Goal: Transaction & Acquisition: Purchase product/service

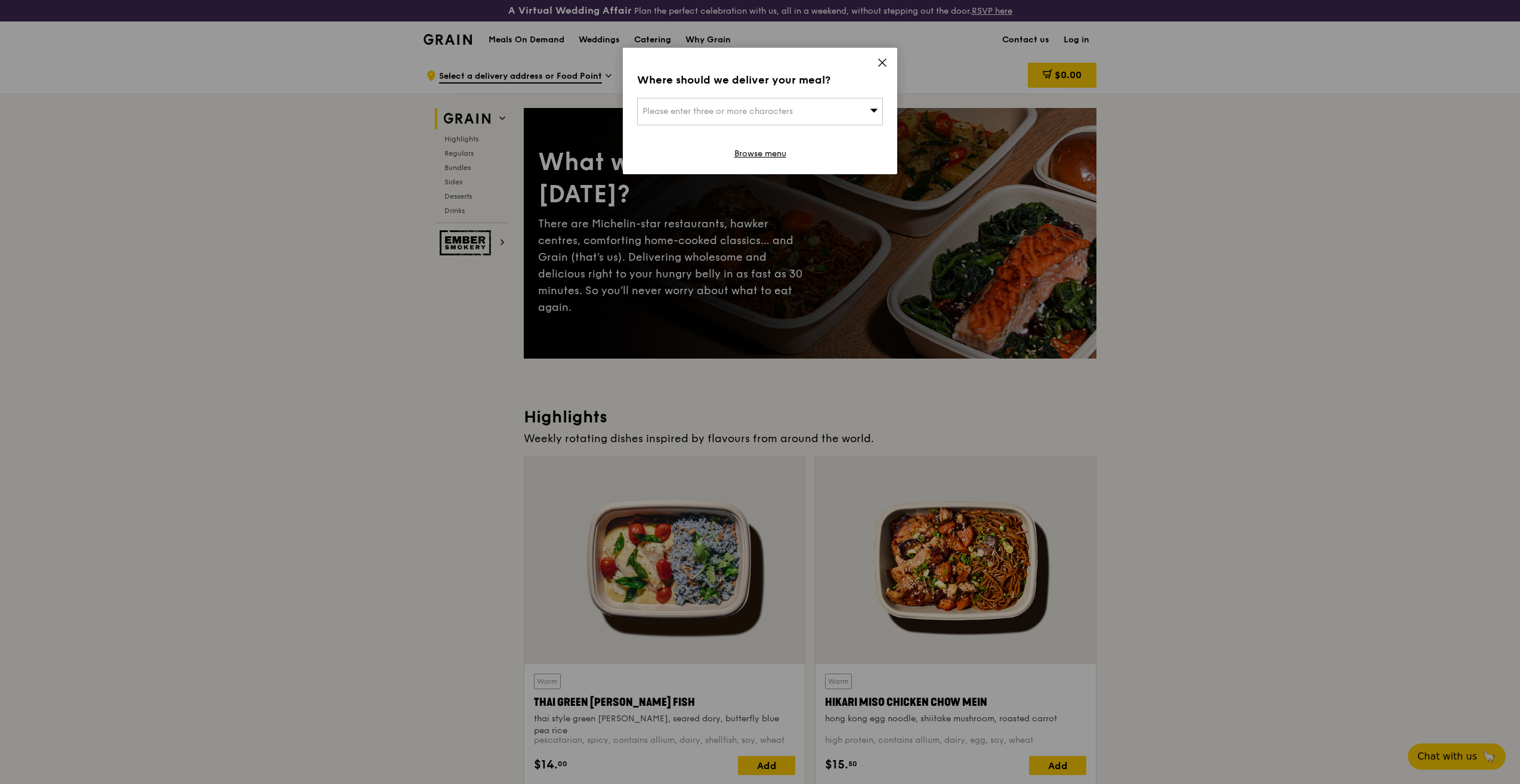
click at [881, 60] on icon at bounding box center [882, 62] width 11 height 11
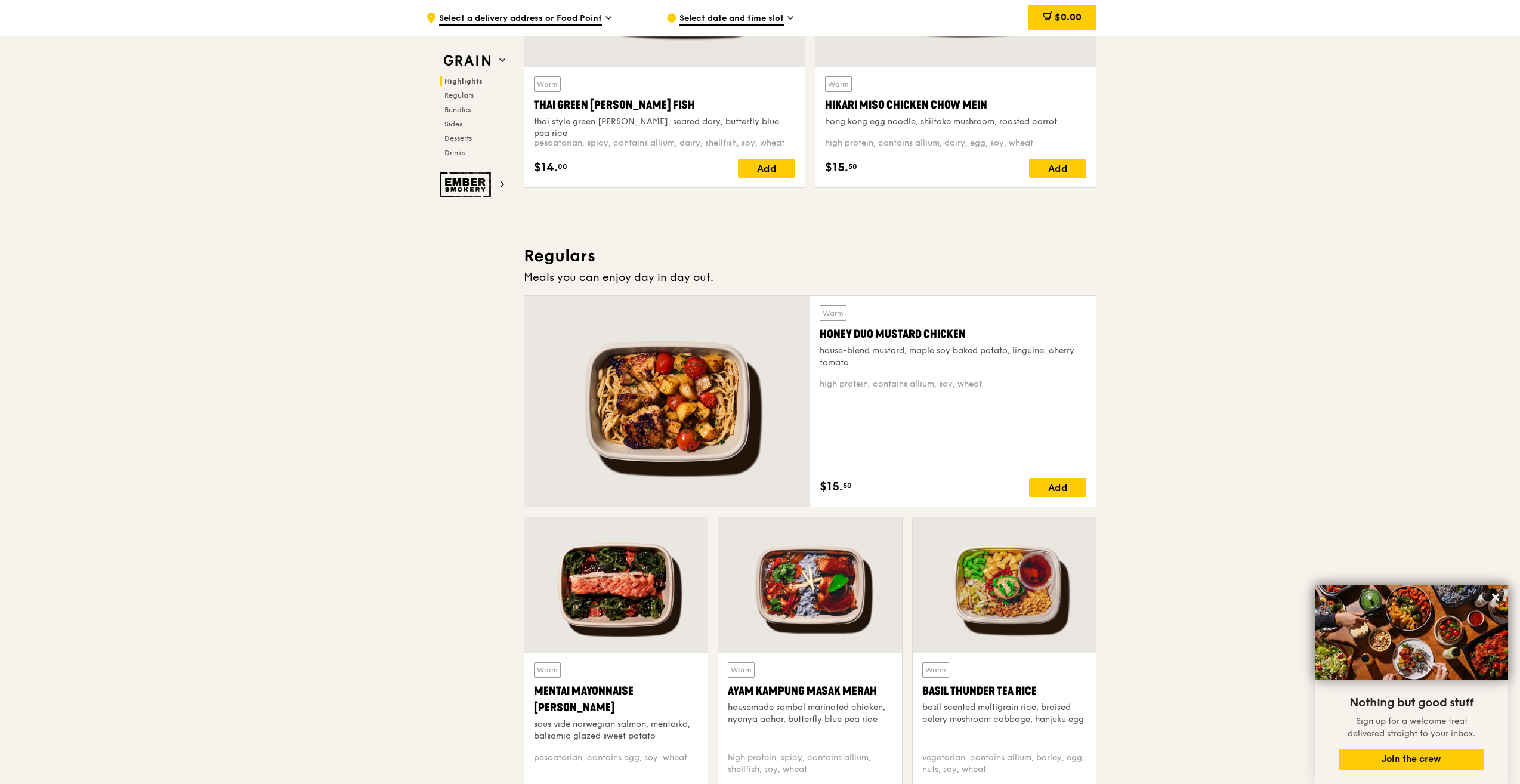
scroll to position [895, 0]
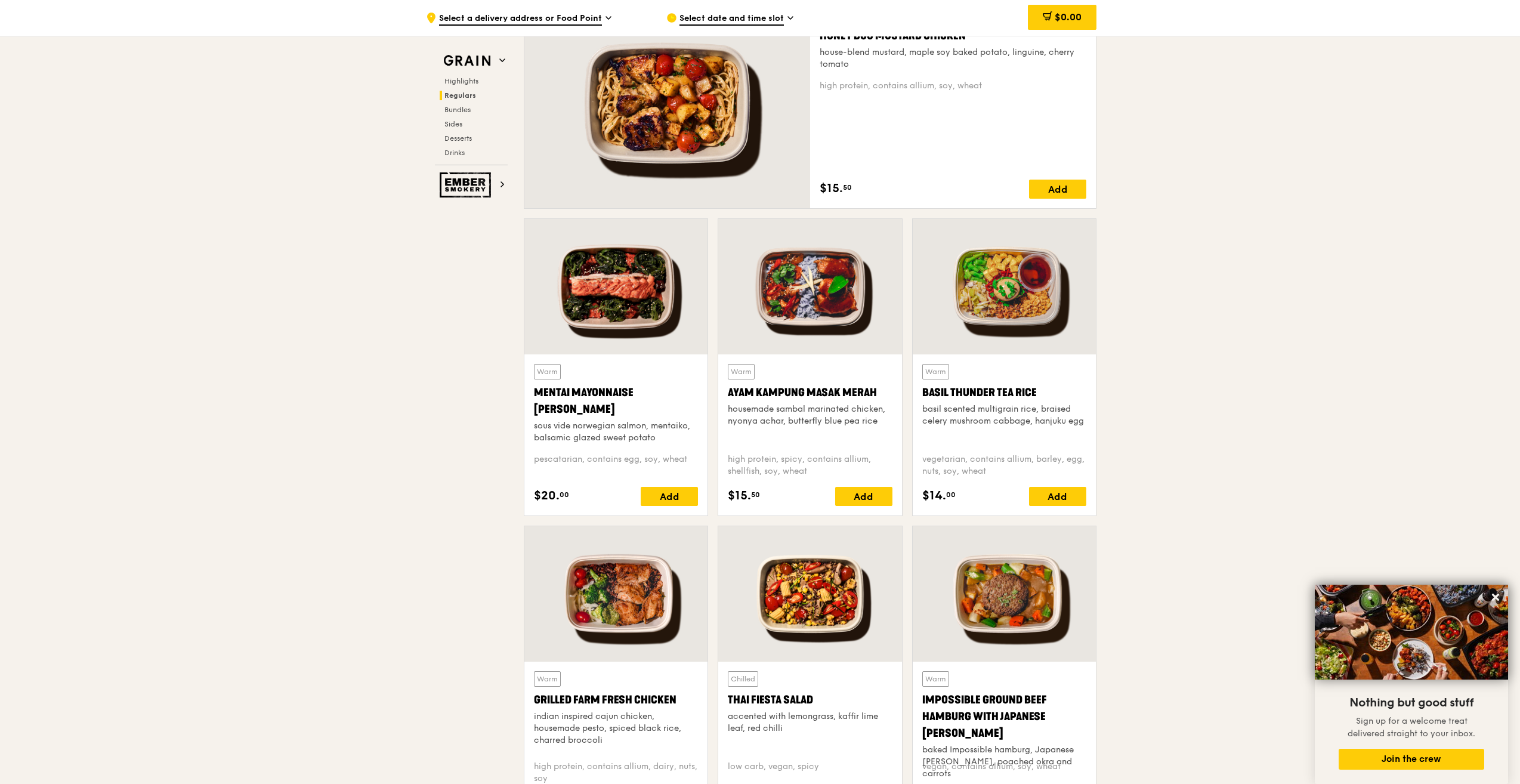
click at [923, 698] on div "Impossible Ground Beef Hamburg with Japanese [PERSON_NAME]" at bounding box center [1004, 716] width 164 height 50
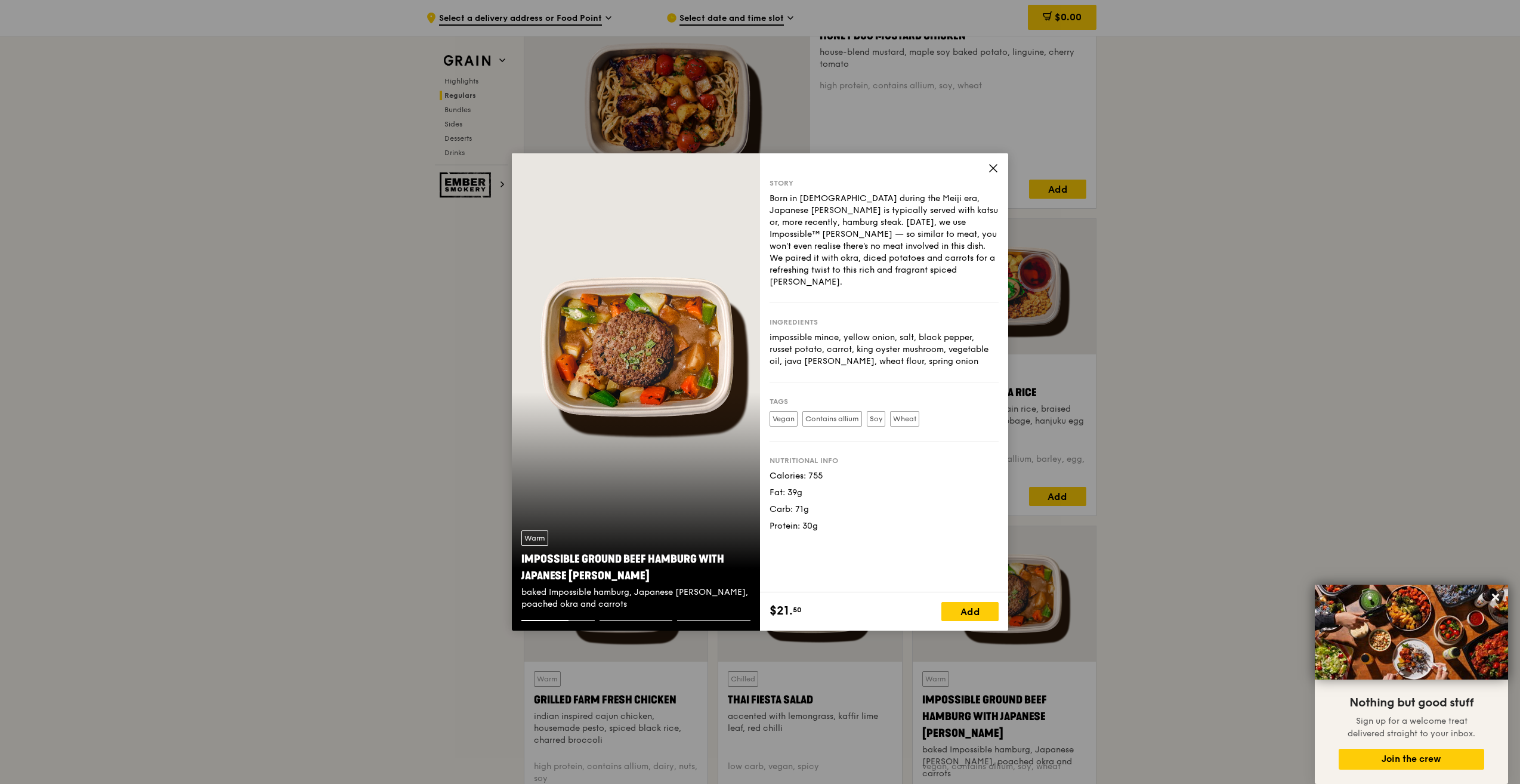
click at [997, 166] on icon at bounding box center [993, 168] width 7 height 7
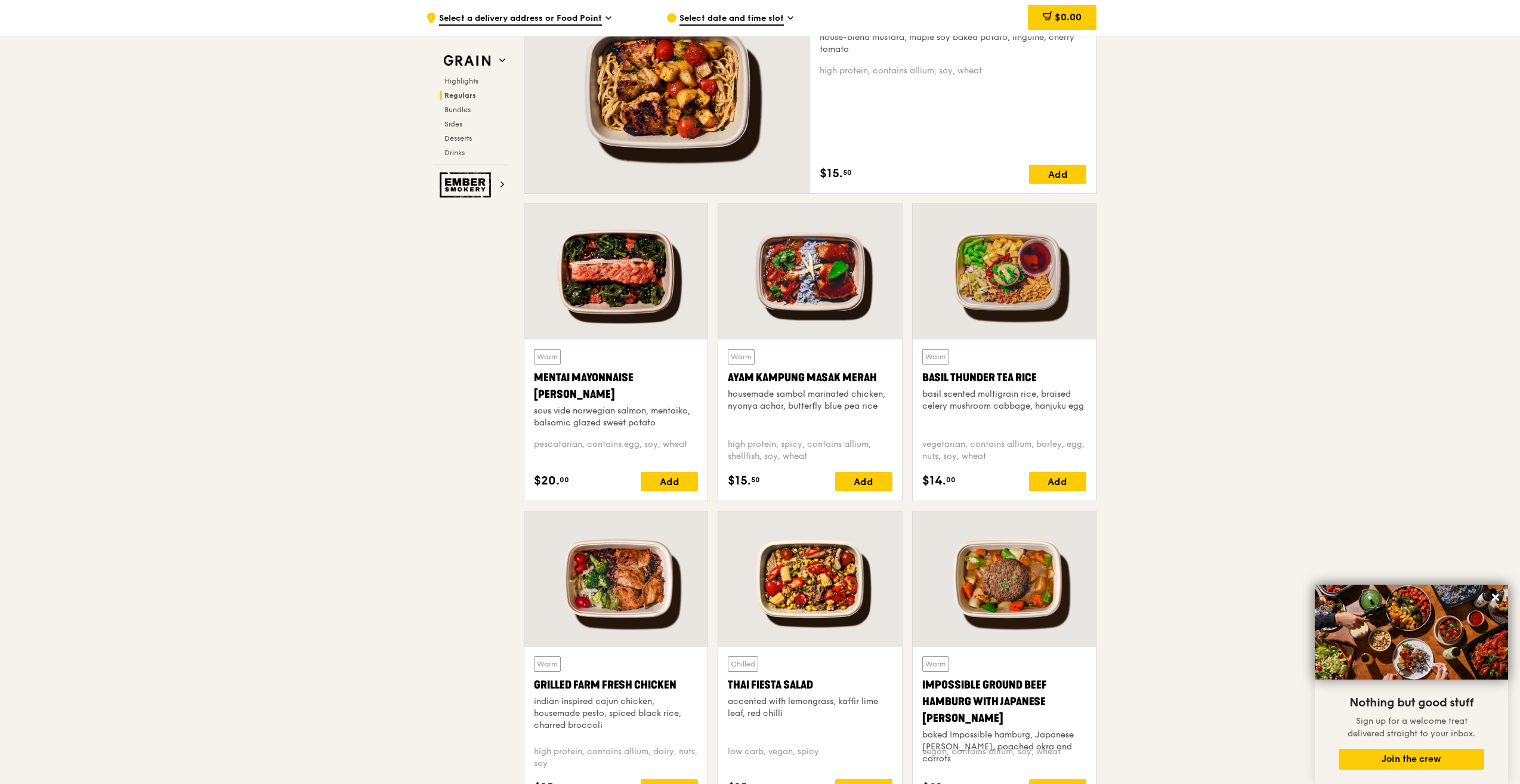
scroll to position [1073, 0]
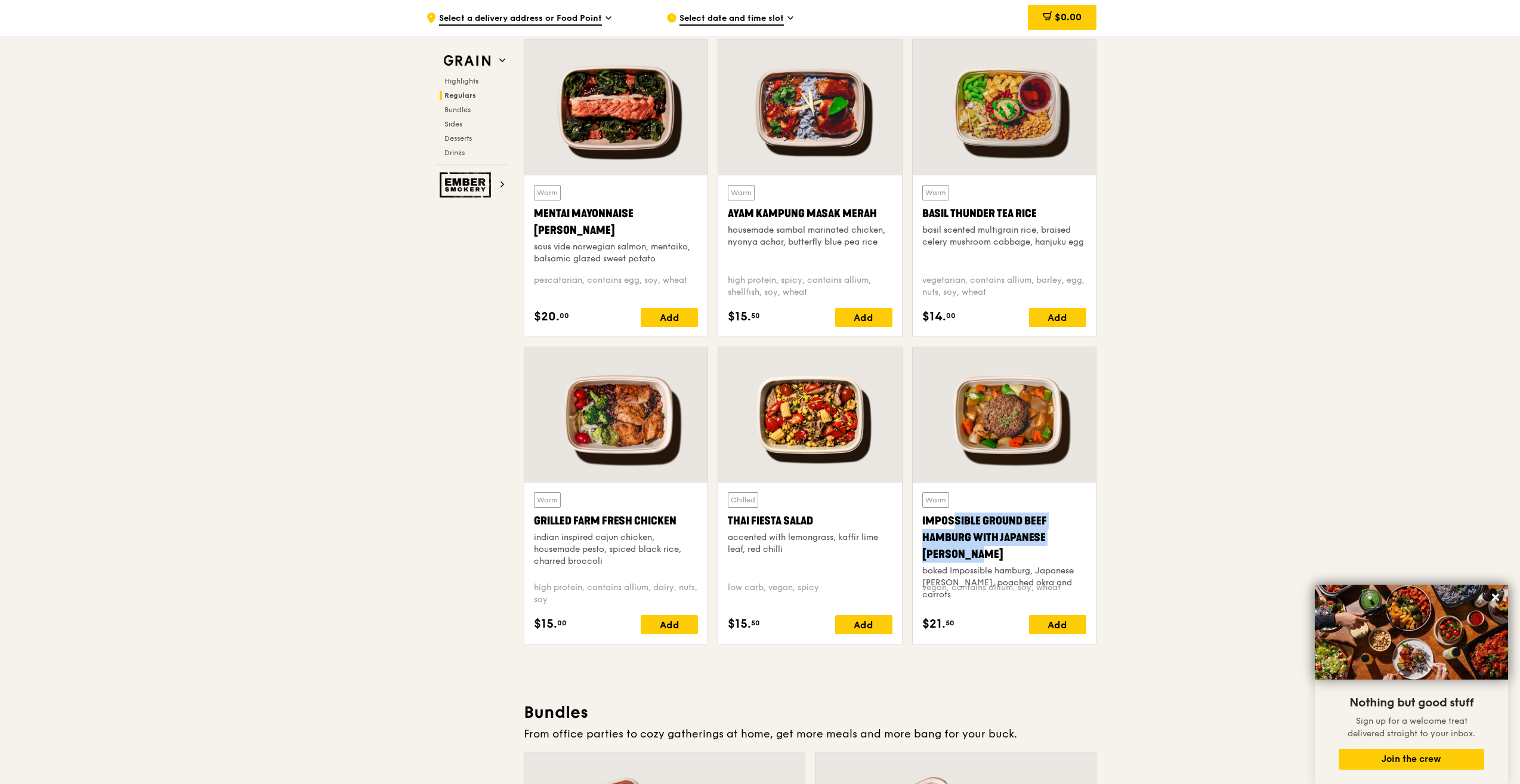
drag, startPoint x: 1086, startPoint y: 541, endPoint x: 920, endPoint y: 521, distance: 167.2
click at [920, 521] on div "Warm Impossible Ground Beef Hamburg with Japanese [PERSON_NAME] baked Impossibl…" at bounding box center [1003, 563] width 183 height 161
copy div "Impossible Ground Beef Hamburg with Japanese [PERSON_NAME]"
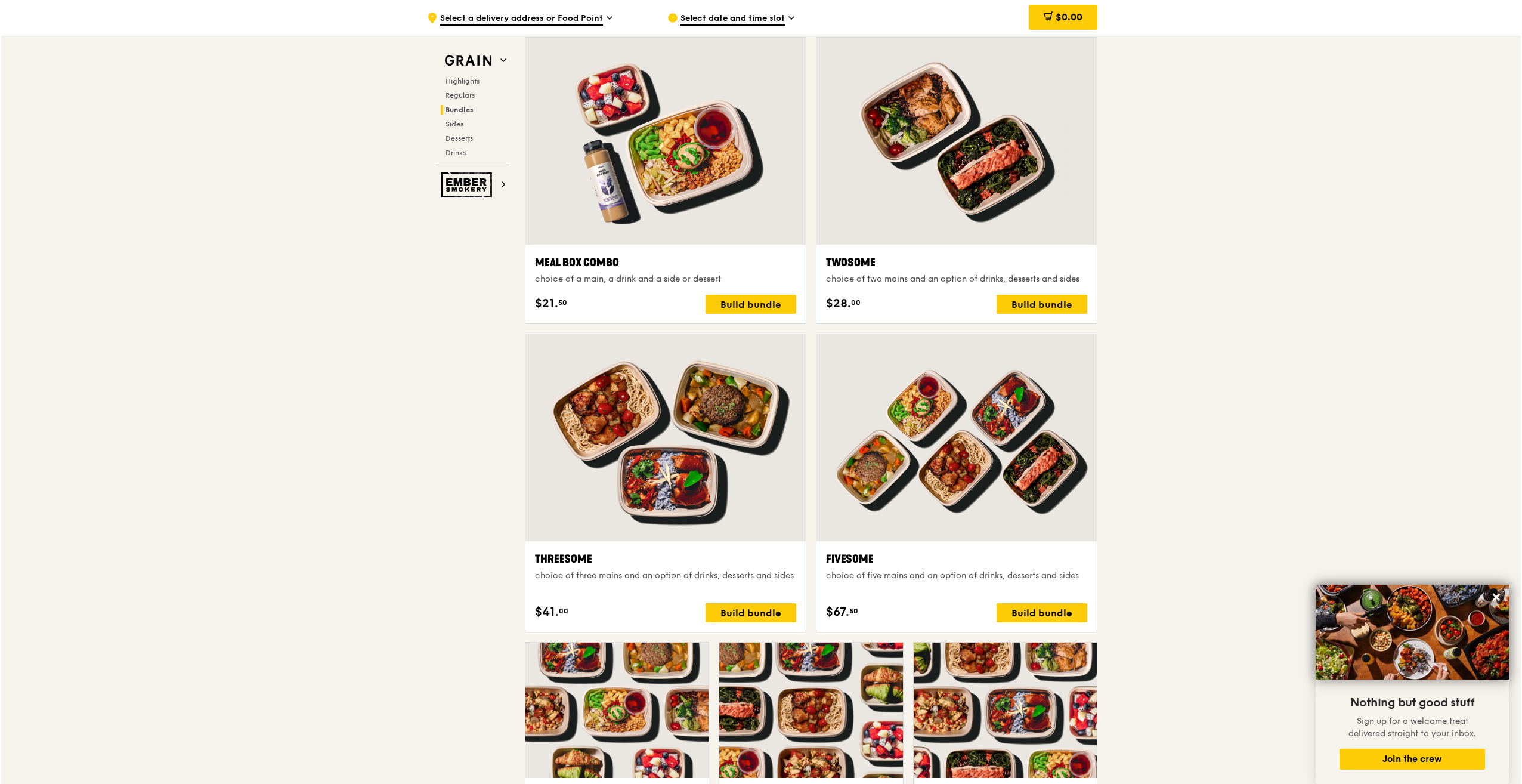
scroll to position [1789, 0]
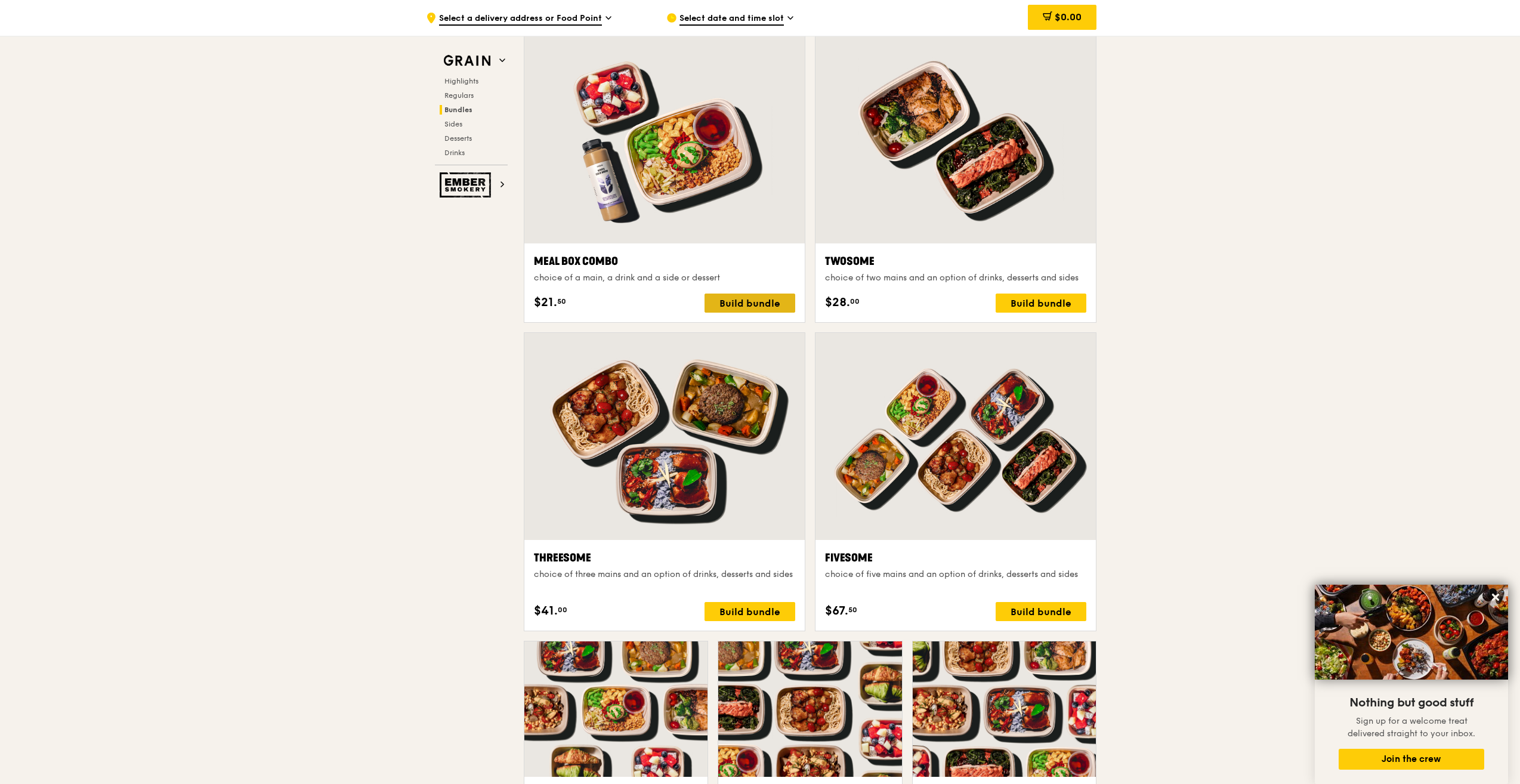
click at [773, 302] on div "Build bundle" at bounding box center [750, 302] width 91 height 19
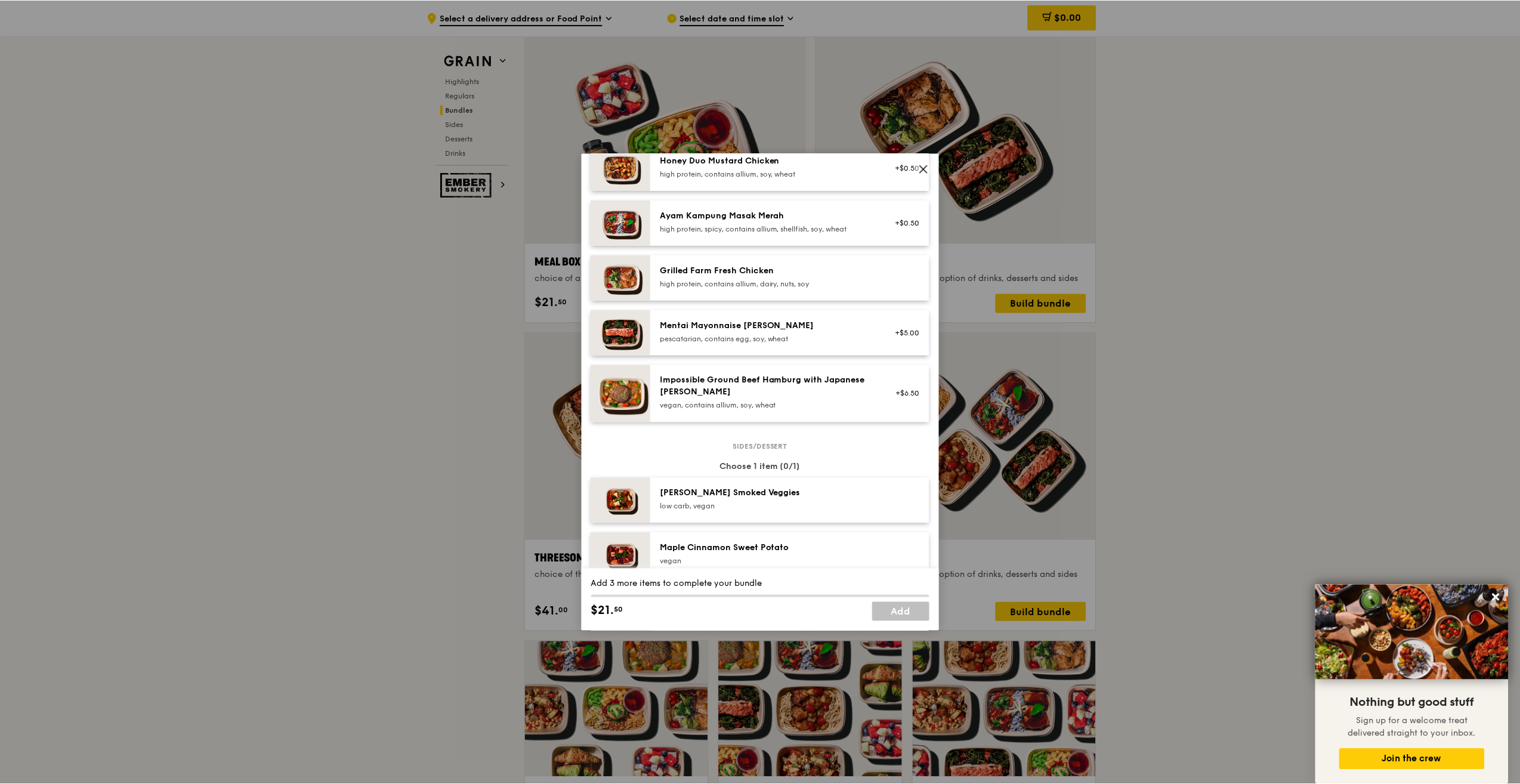
scroll to position [477, 0]
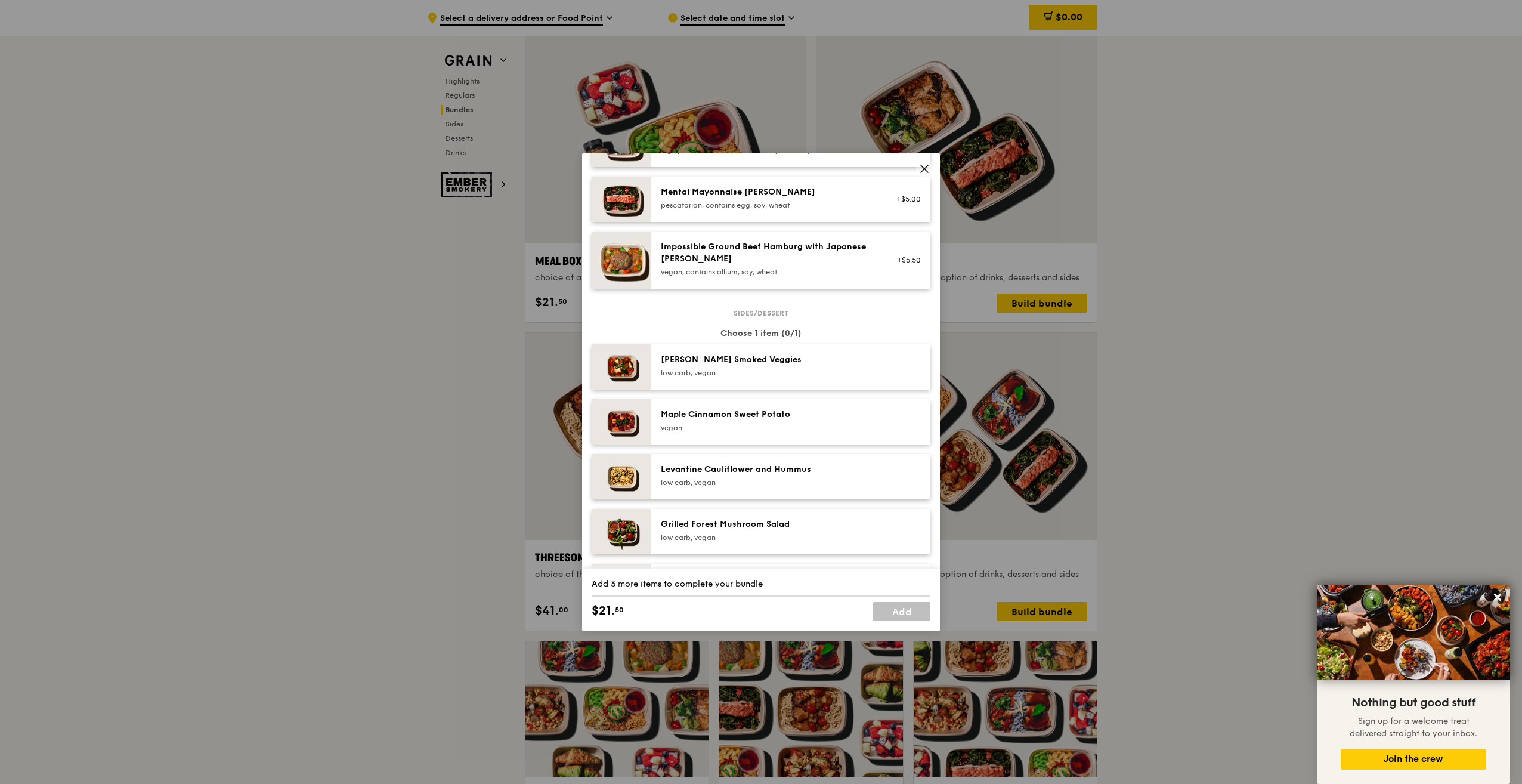
click at [926, 165] on icon at bounding box center [924, 168] width 11 height 11
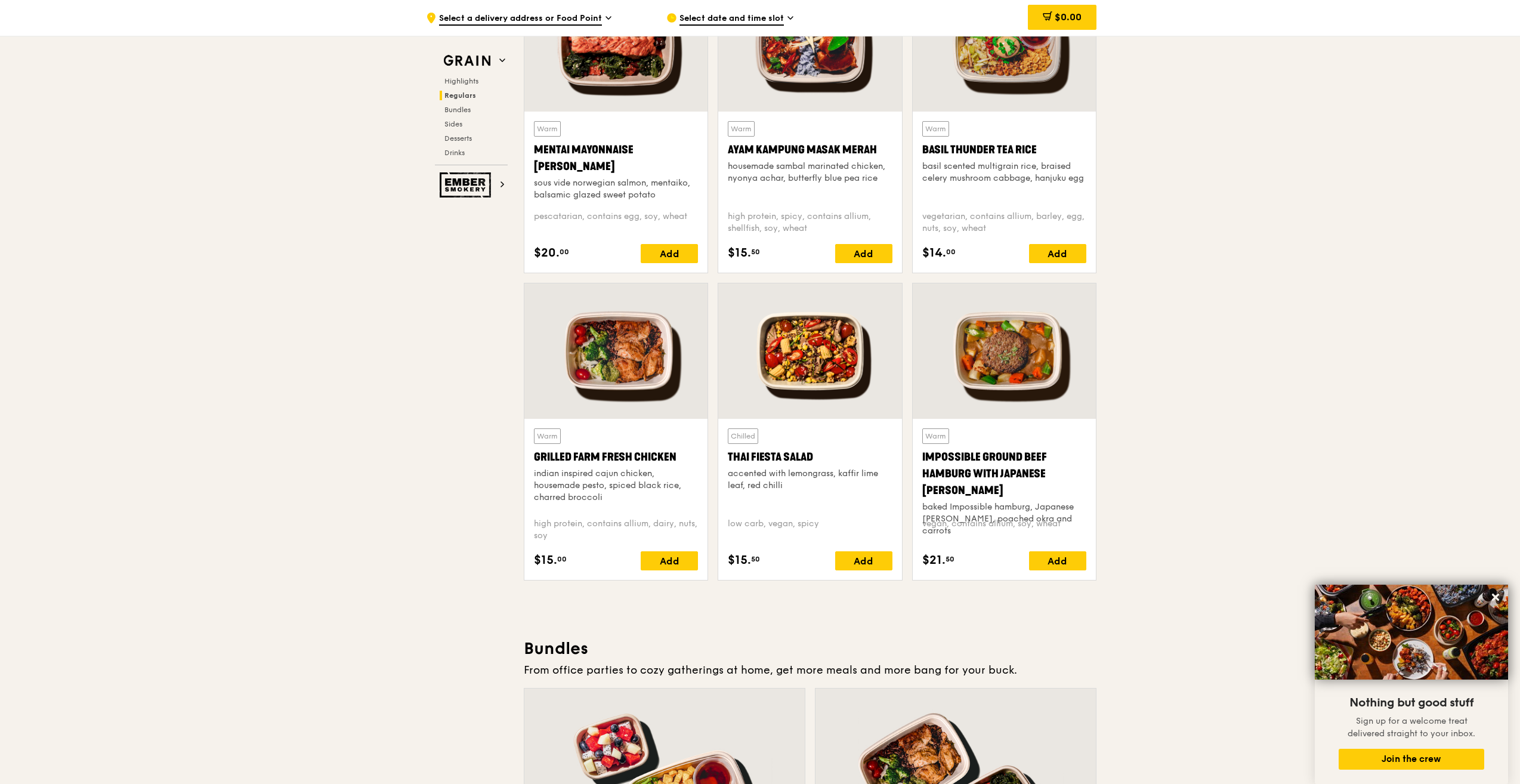
scroll to position [1133, 0]
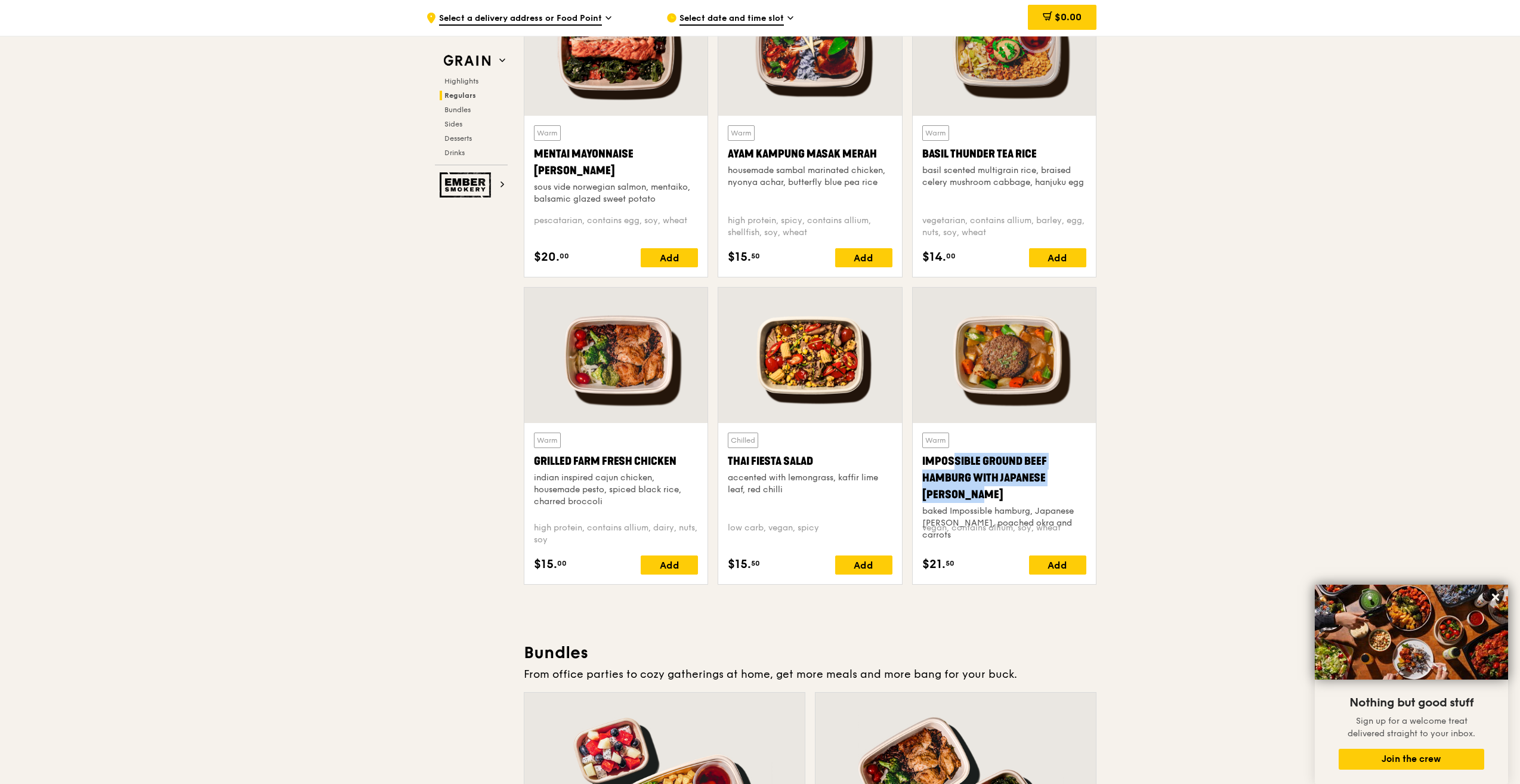
drag, startPoint x: 1079, startPoint y: 472, endPoint x: 923, endPoint y: 455, distance: 156.9
click at [923, 455] on div "Impossible Ground Beef Hamburg with Japanese [PERSON_NAME]" at bounding box center [1004, 477] width 164 height 50
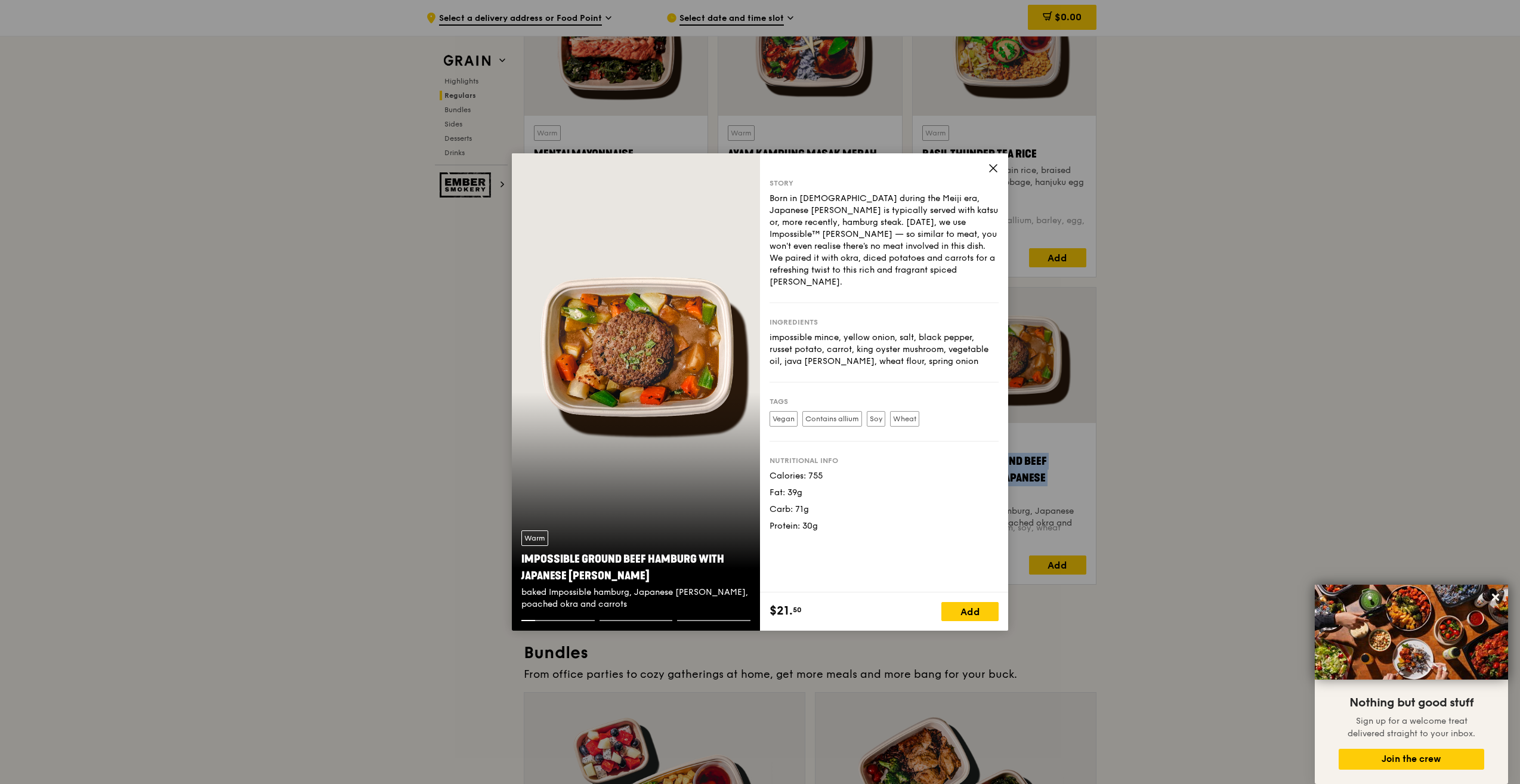
copy div "Impossible Ground Beef Hamburg with Japanese [PERSON_NAME]"
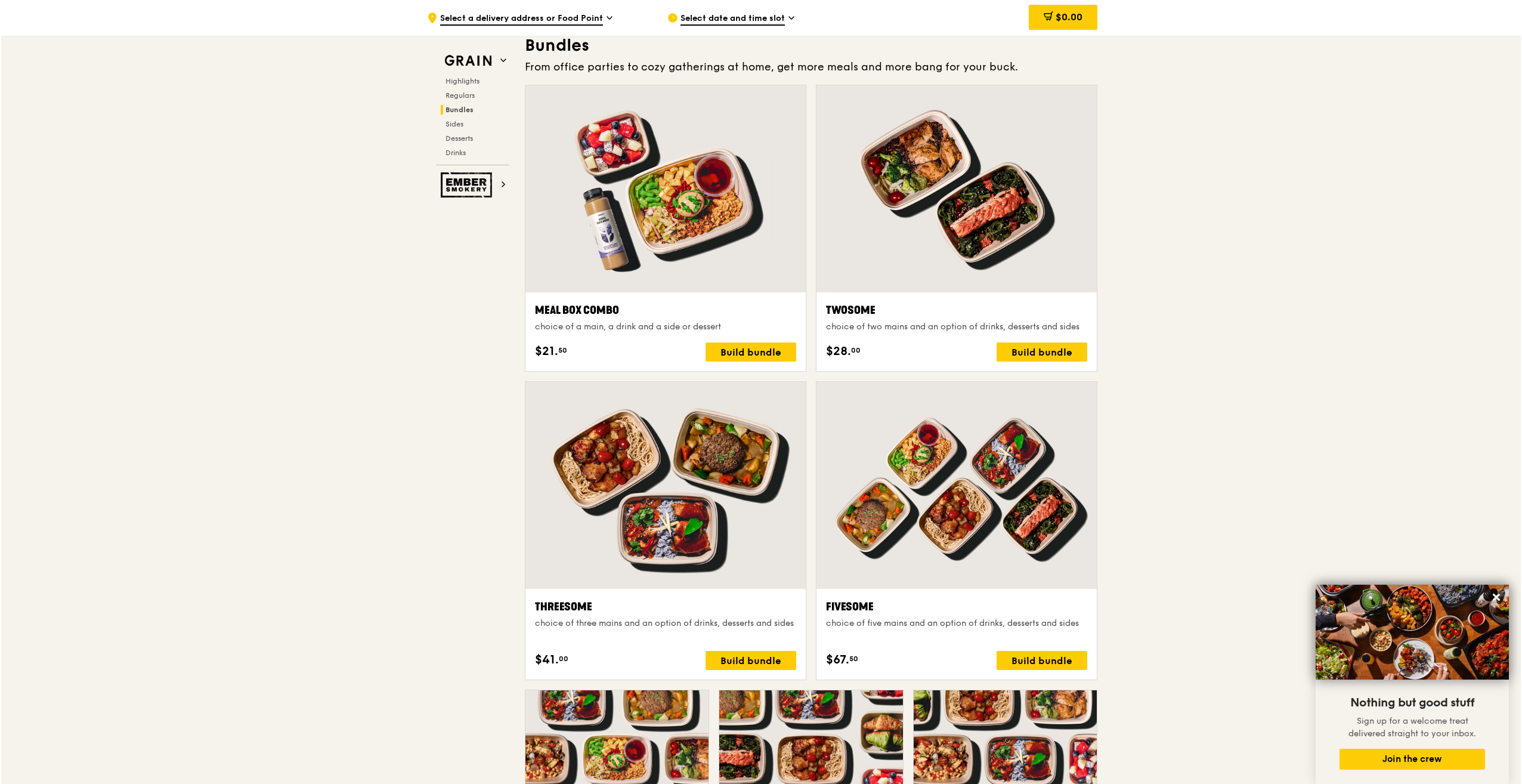
scroll to position [1729, 0]
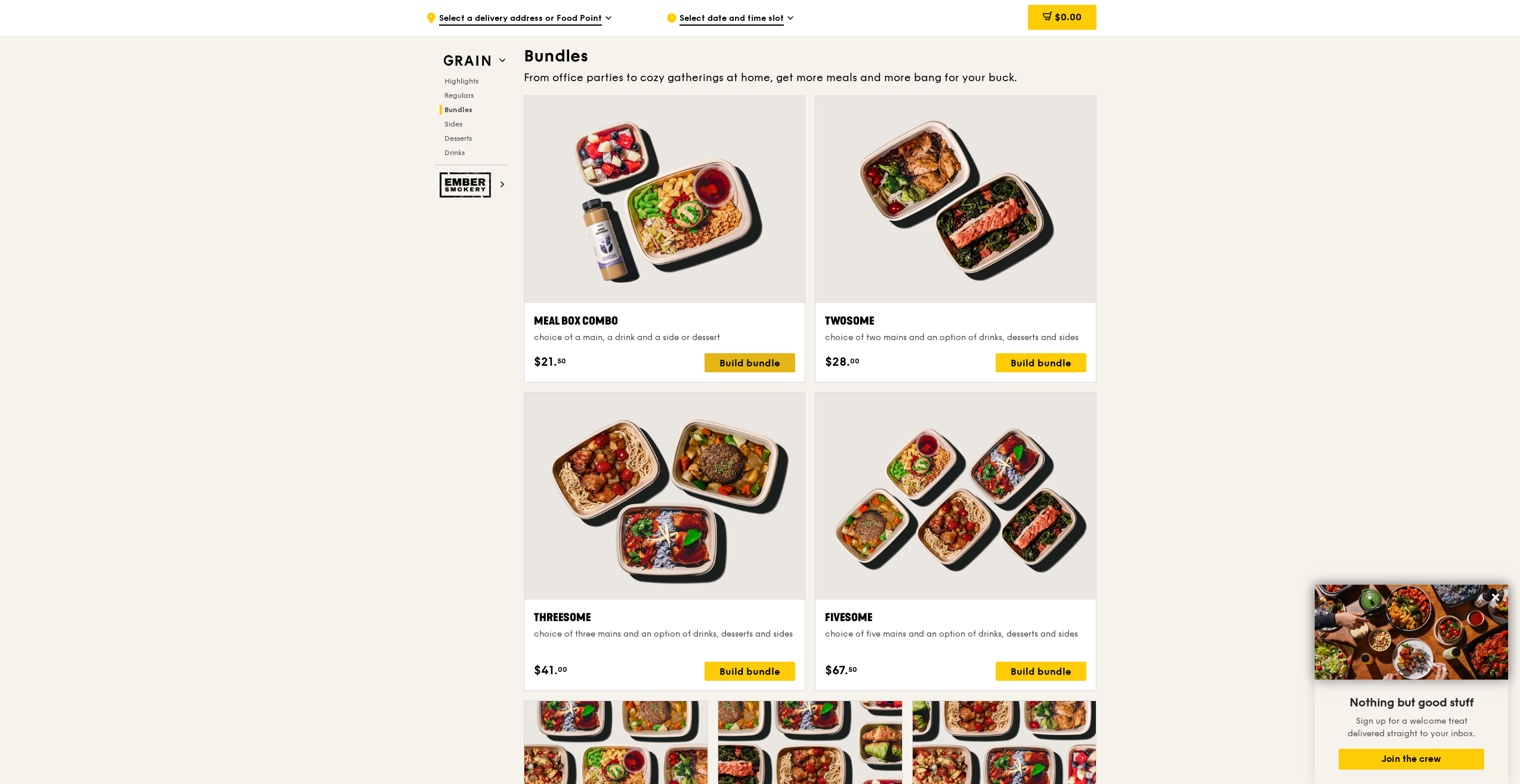
click at [757, 356] on div "Build bundle" at bounding box center [750, 362] width 91 height 19
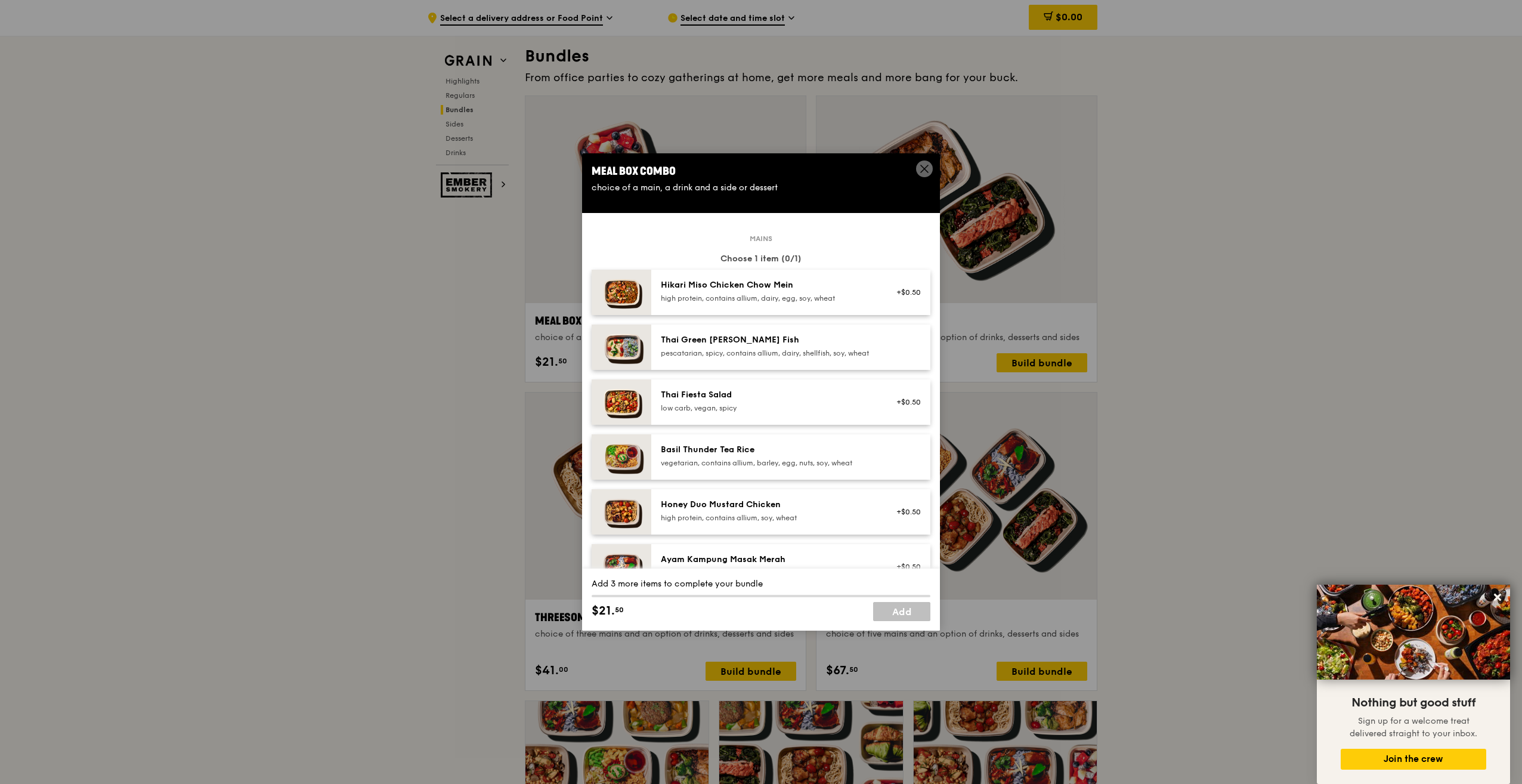
click at [761, 455] on div "Basil Thunder Tea Rice" at bounding box center [767, 449] width 214 height 12
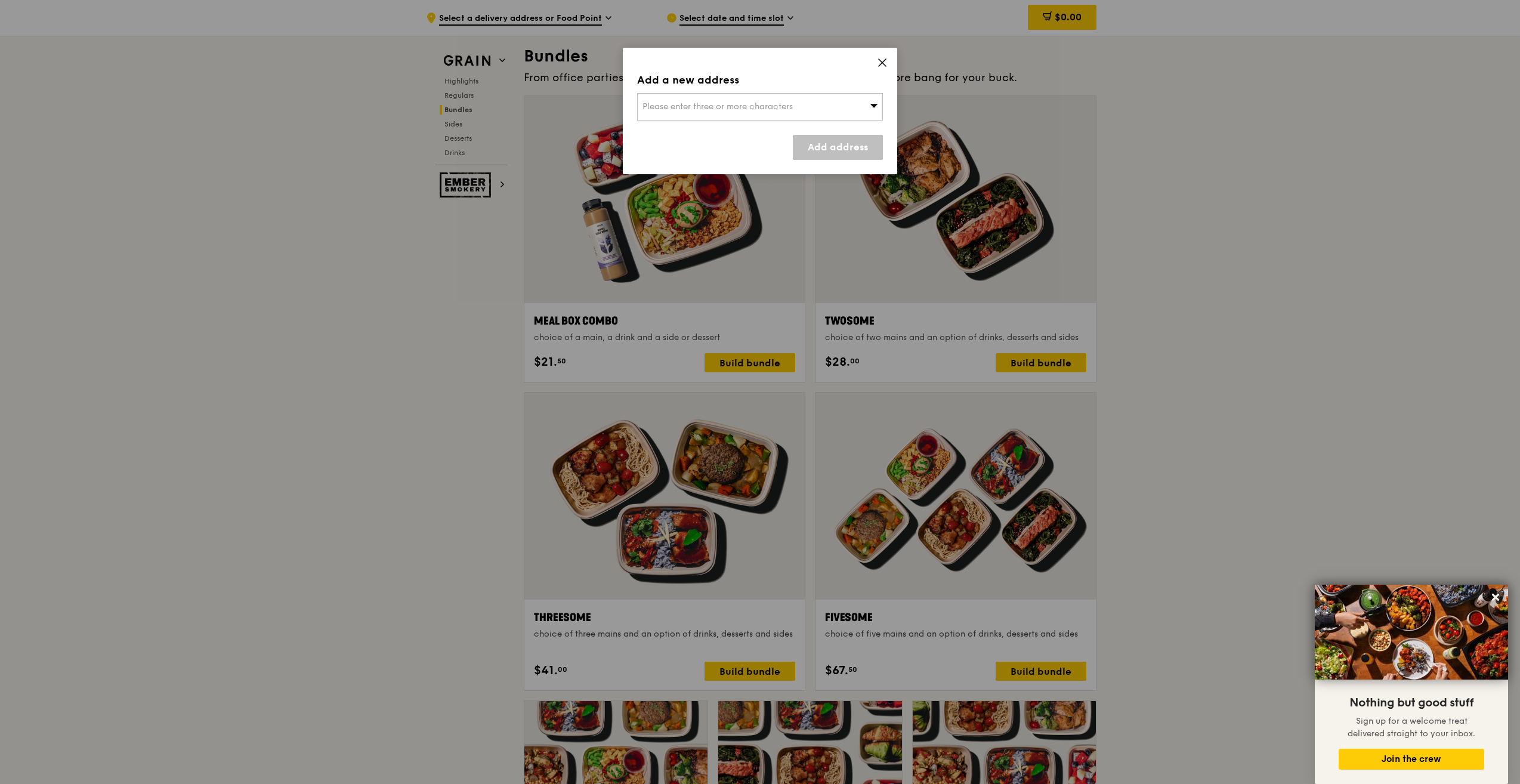
click at [888, 62] on div "Add a new address Please enter three or more characters Add address" at bounding box center [760, 111] width 275 height 126
click at [881, 61] on icon at bounding box center [882, 62] width 7 height 7
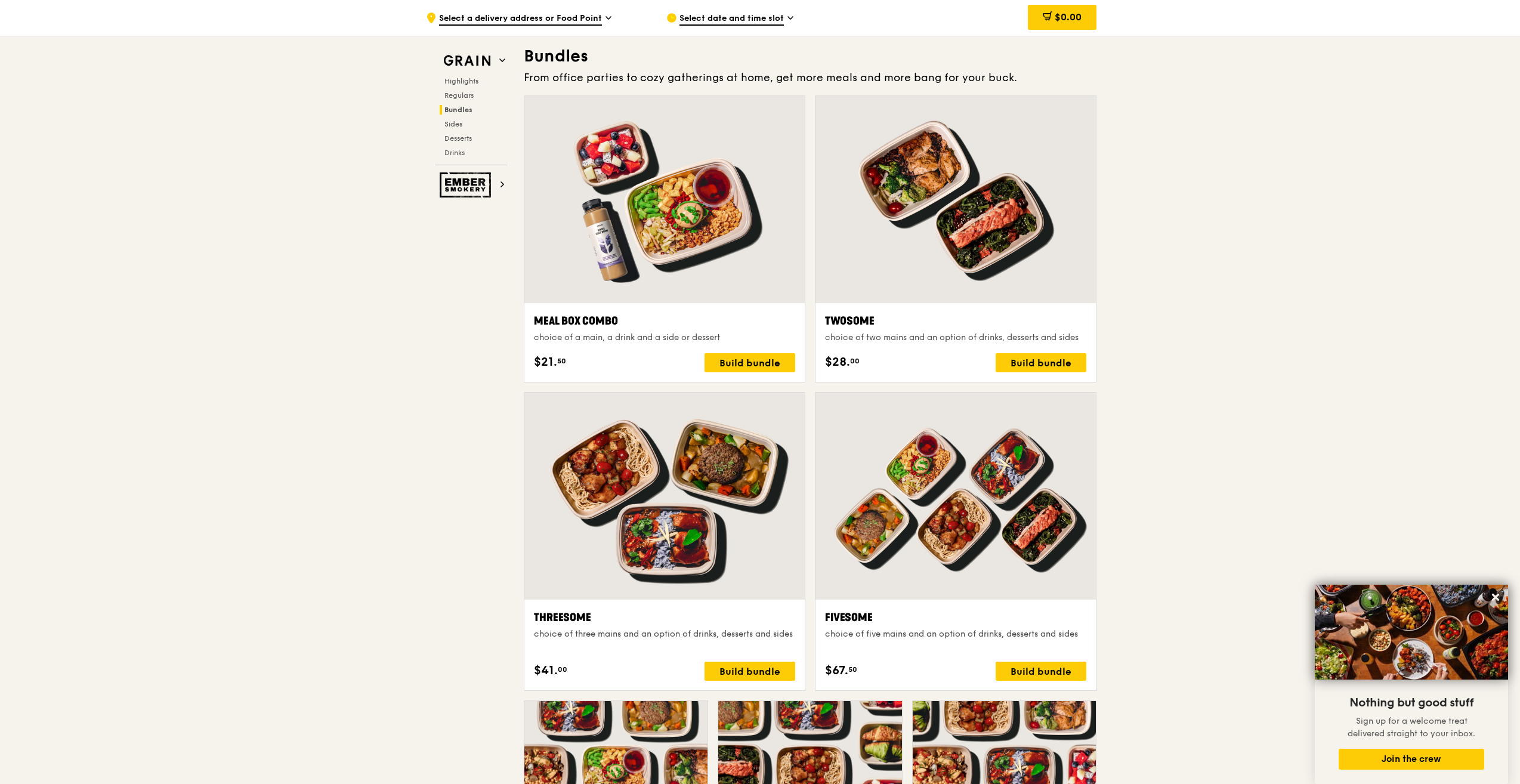
click at [707, 243] on div at bounding box center [665, 199] width 280 height 207
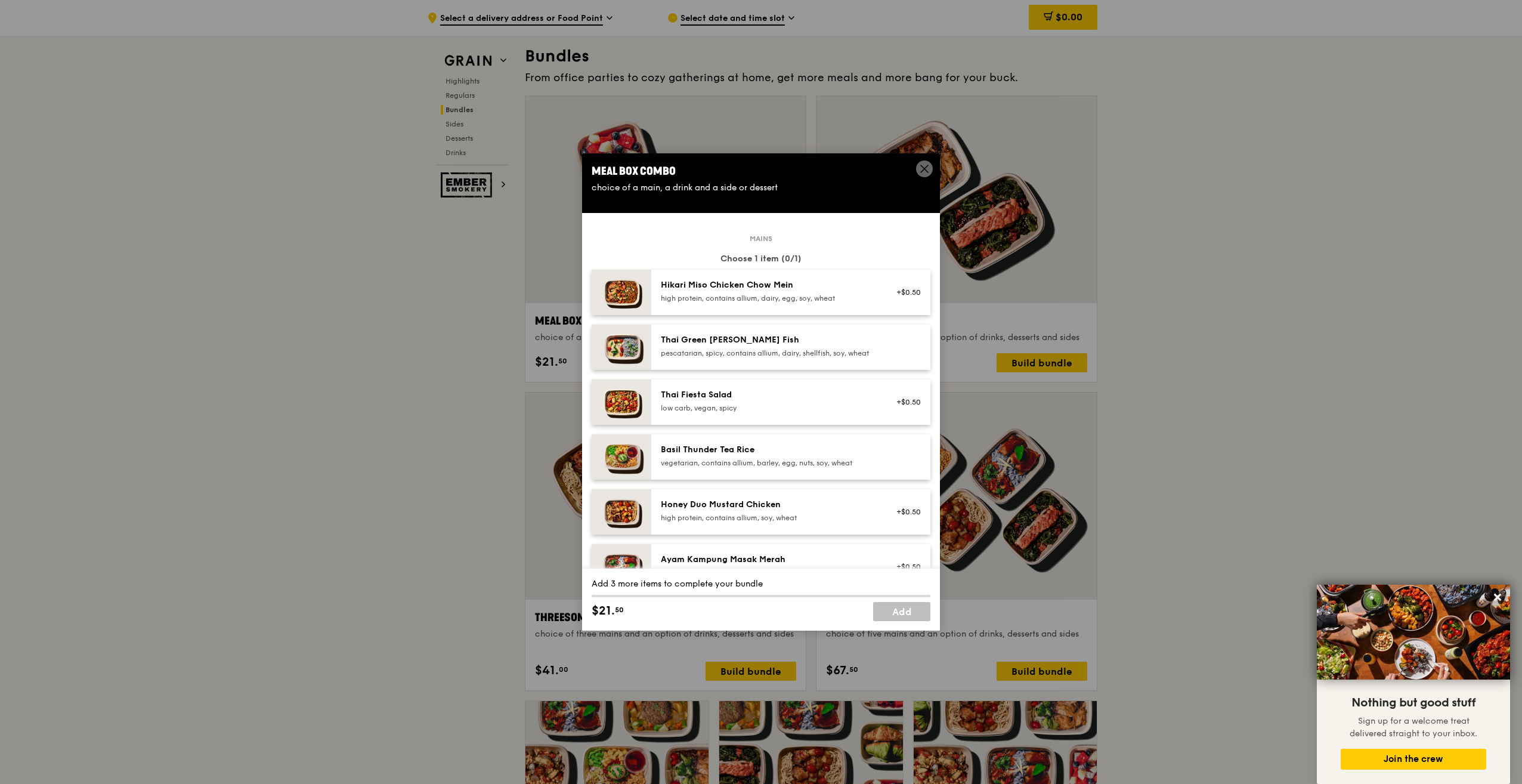
drag, startPoint x: 759, startPoint y: 459, endPoint x: 665, endPoint y: 457, distance: 94.0
click at [665, 455] on div "Basil Thunder Tea Rice" at bounding box center [767, 449] width 214 height 12
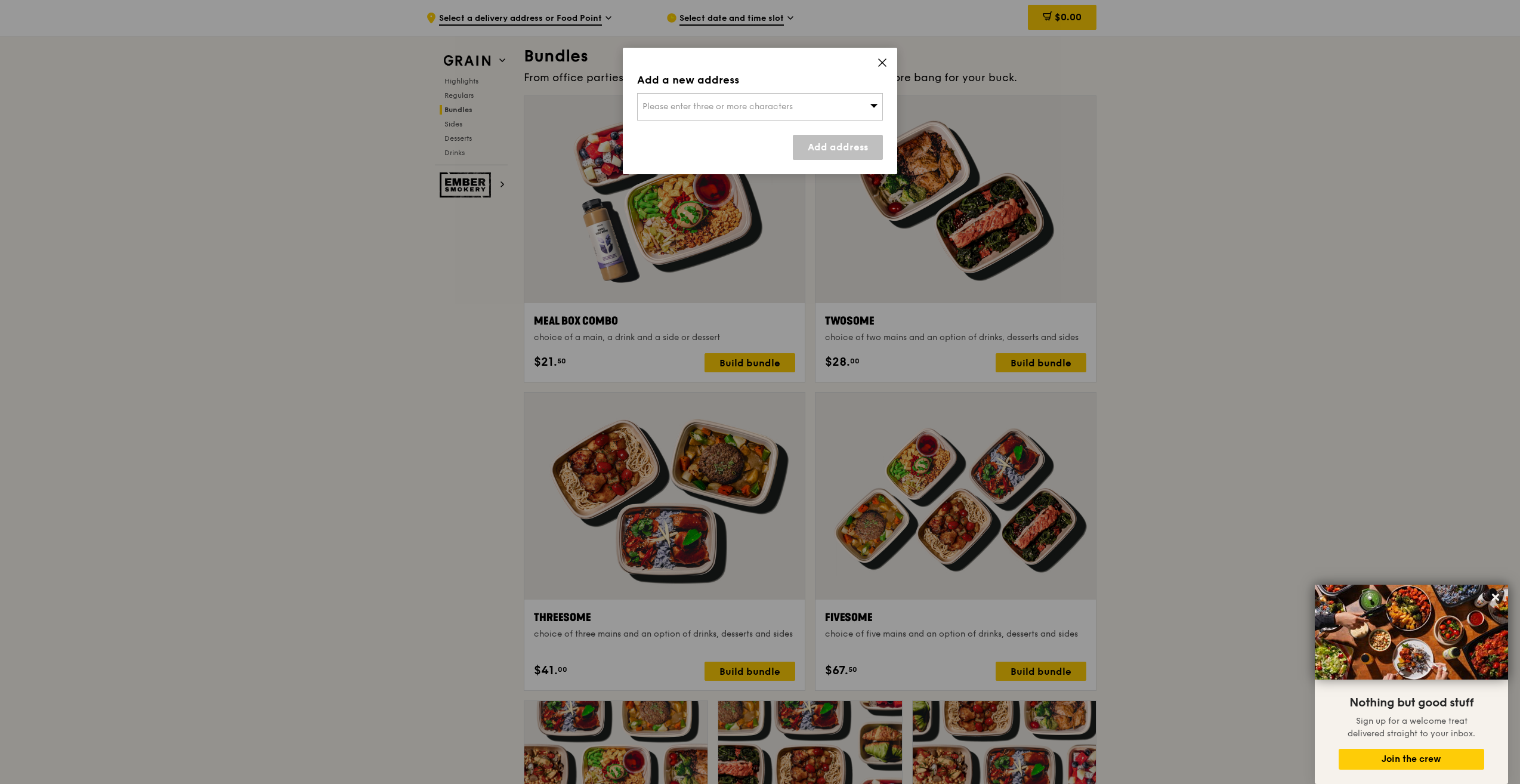
click at [883, 59] on icon at bounding box center [882, 62] width 11 height 11
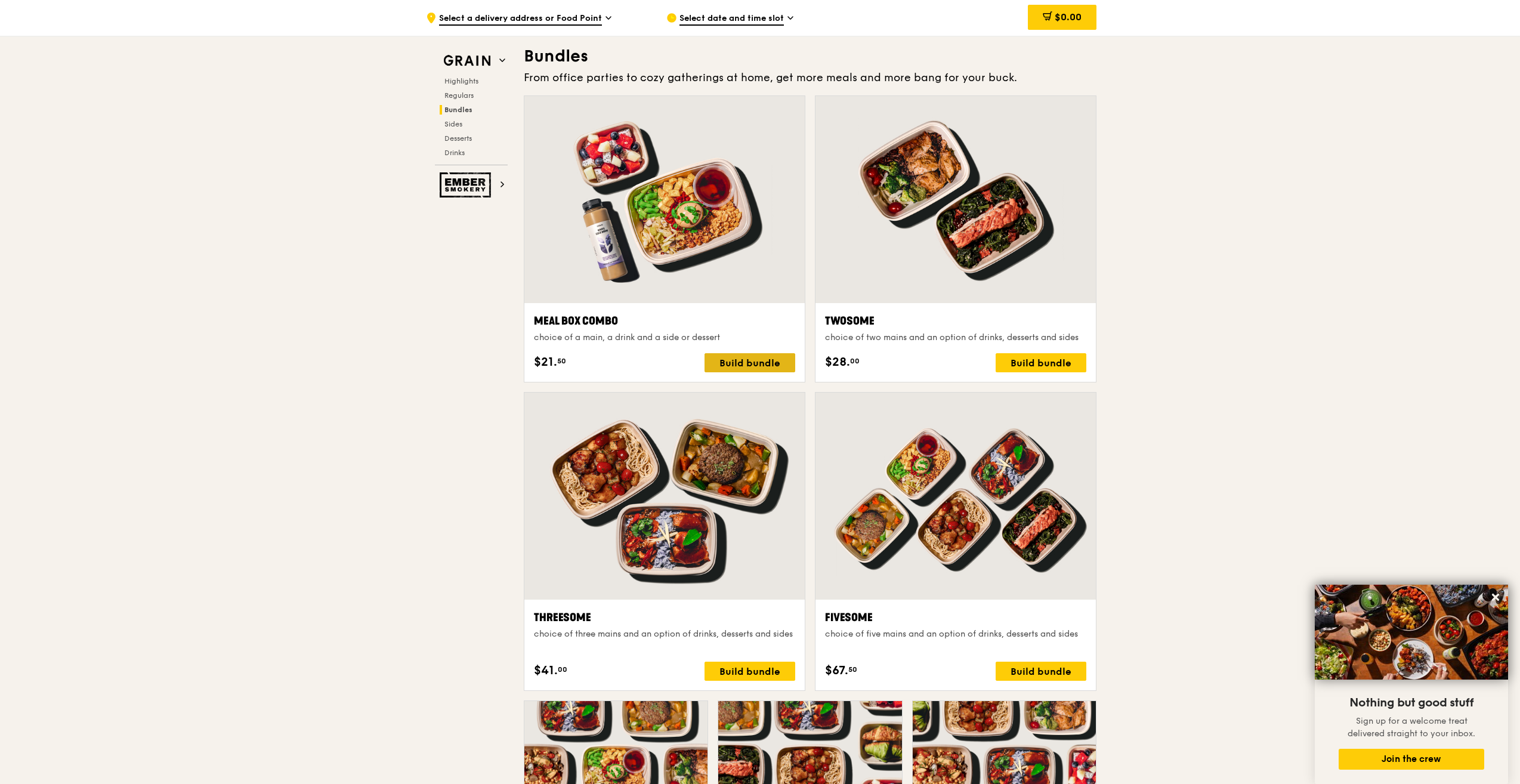
click at [748, 359] on div "Build bundle" at bounding box center [750, 362] width 91 height 19
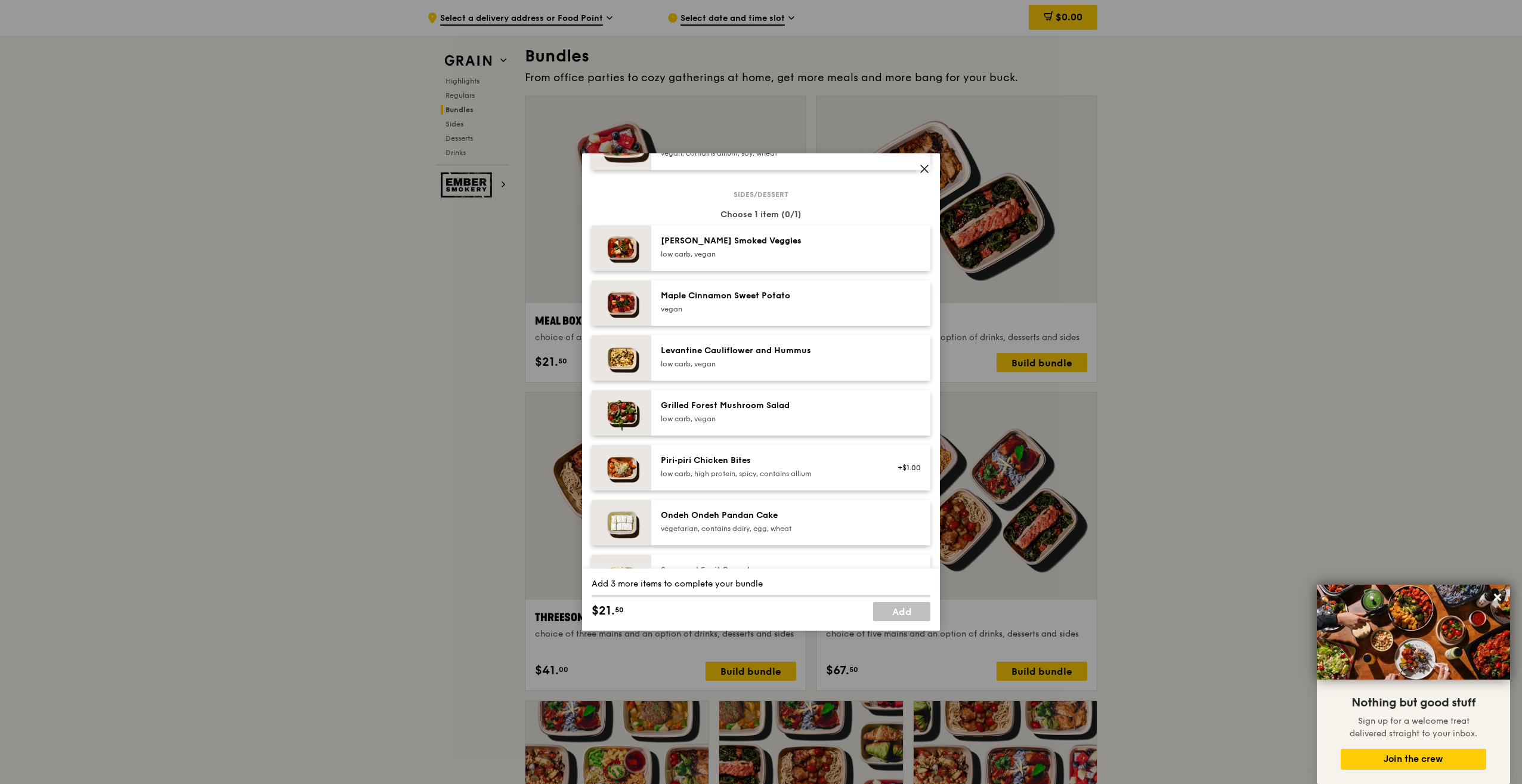
scroll to position [596, 0]
click at [773, 246] on div "[PERSON_NAME] Smoked Veggies" at bounding box center [767, 240] width 214 height 12
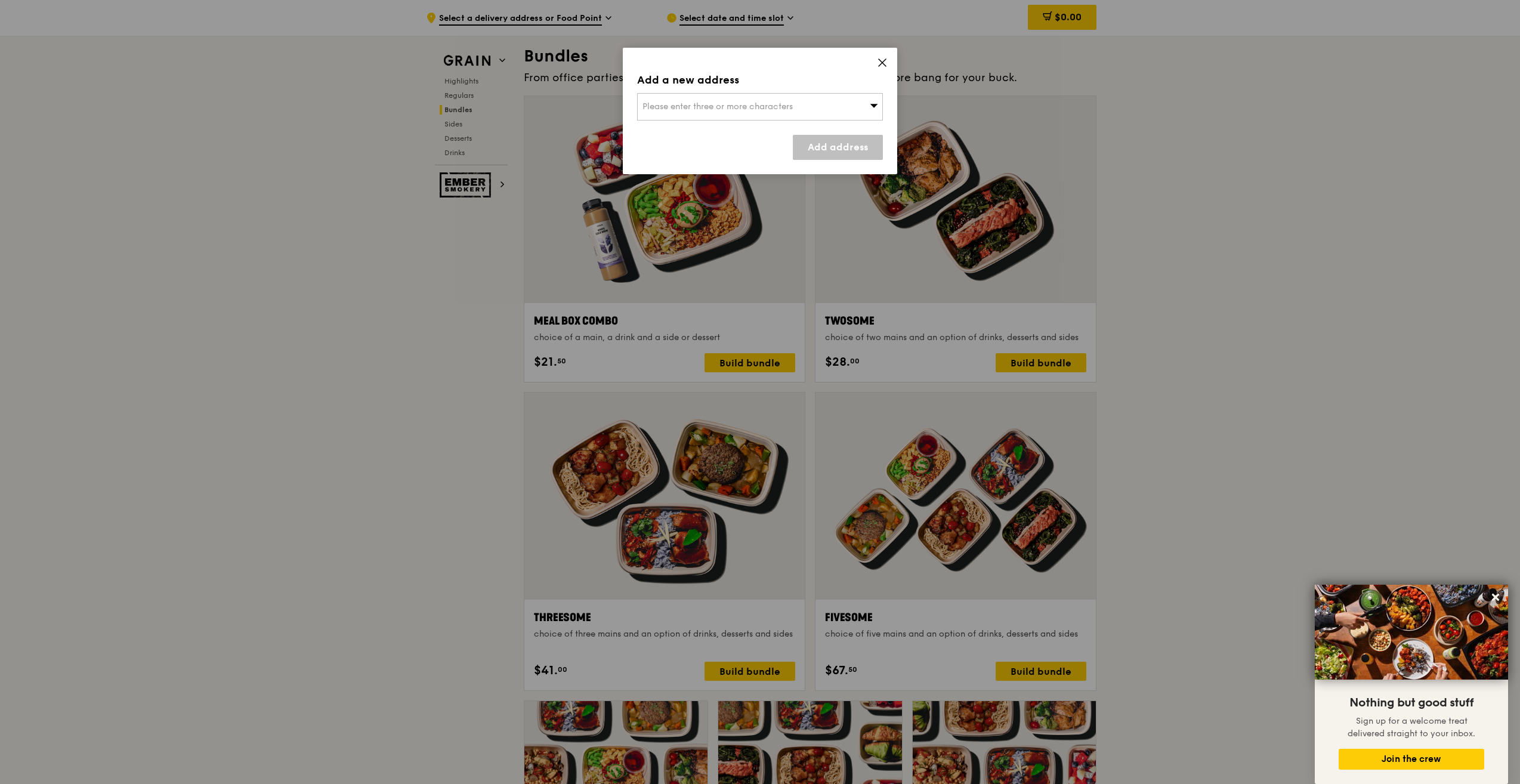
click at [884, 58] on icon at bounding box center [882, 62] width 11 height 11
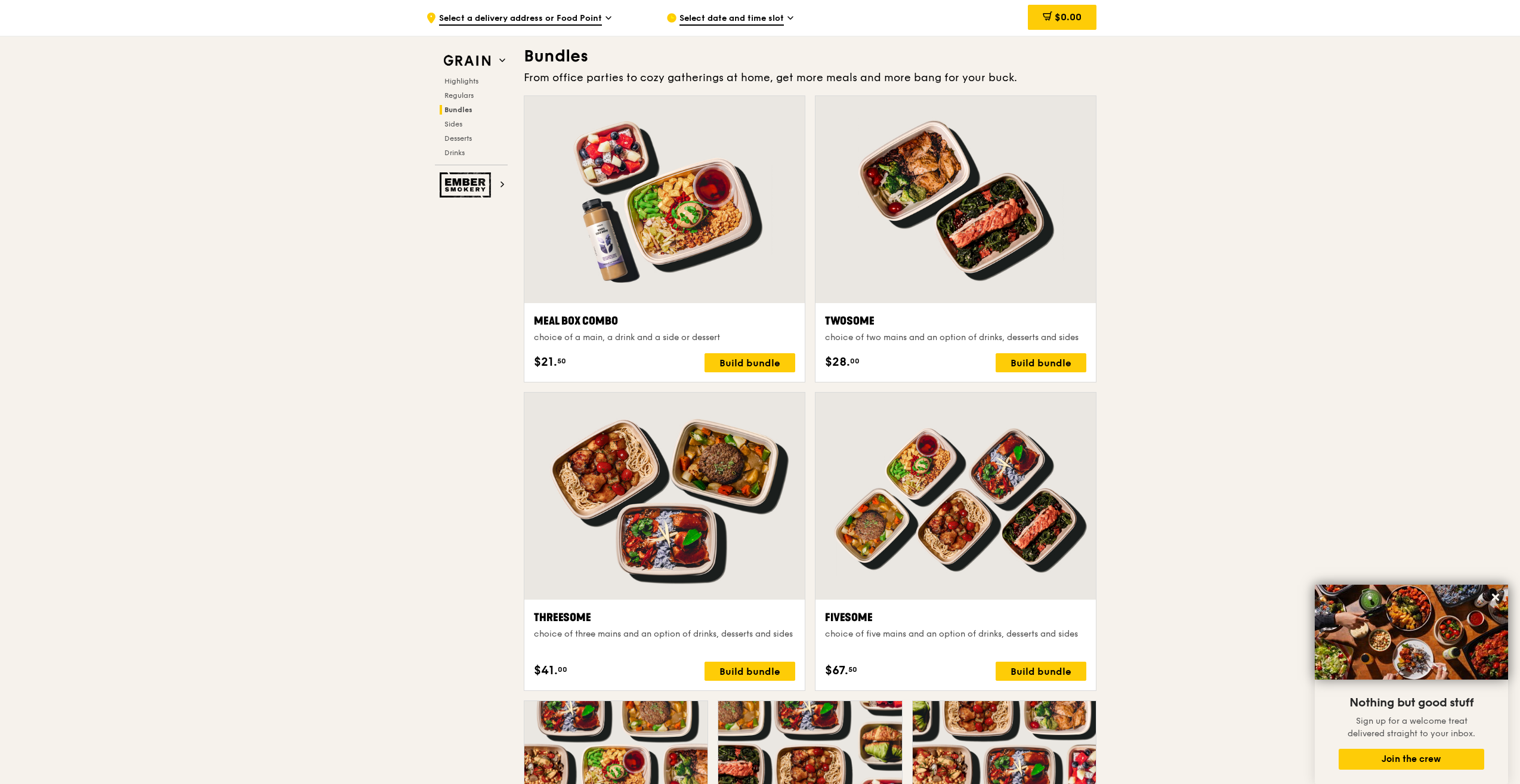
click at [725, 223] on div at bounding box center [665, 199] width 280 height 207
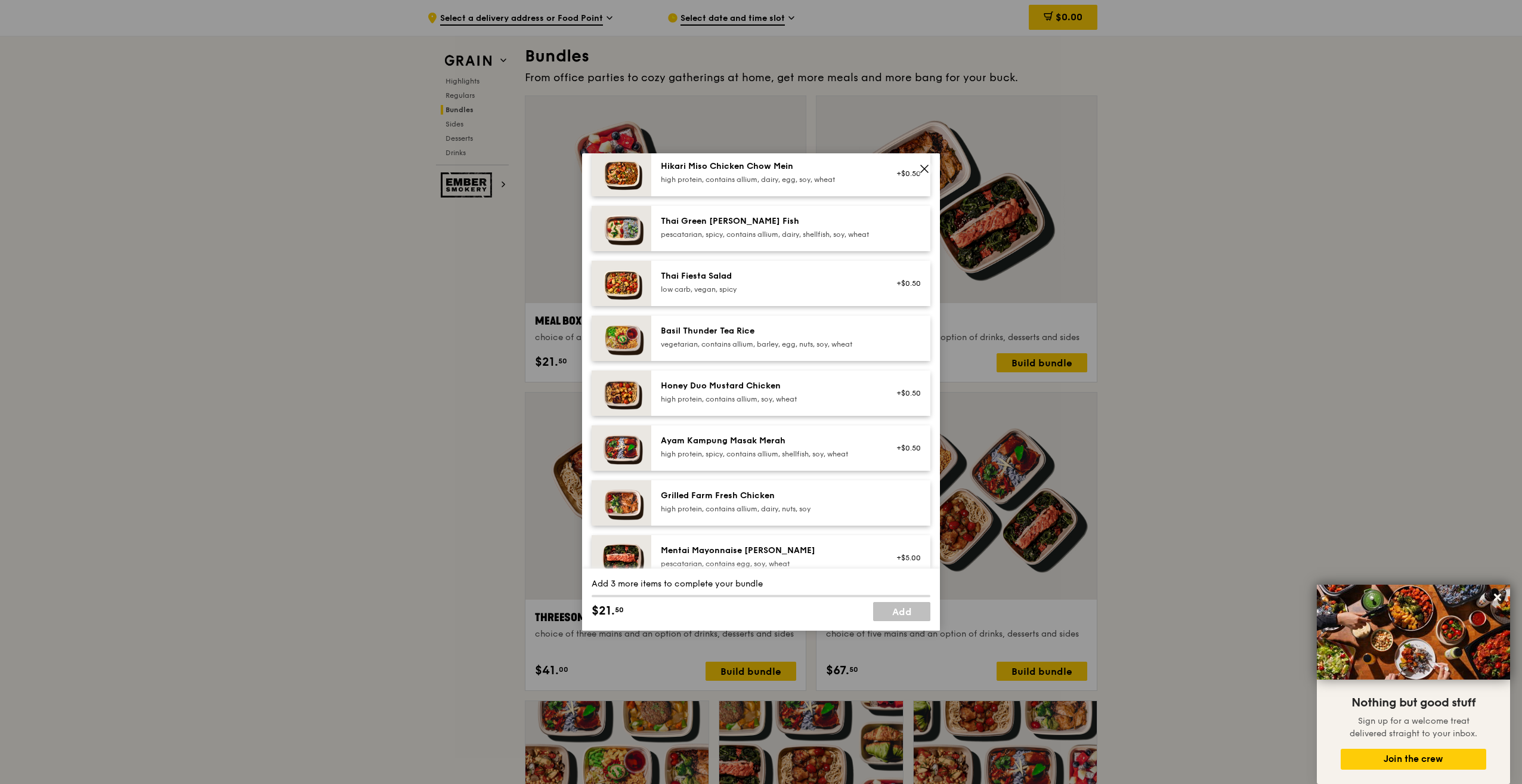
scroll to position [119, 0]
click at [771, 360] on div "Basil Thunder Tea Rice vegetarian, contains allium, barley, egg, nuts, soy, whe…" at bounding box center [790, 338] width 280 height 45
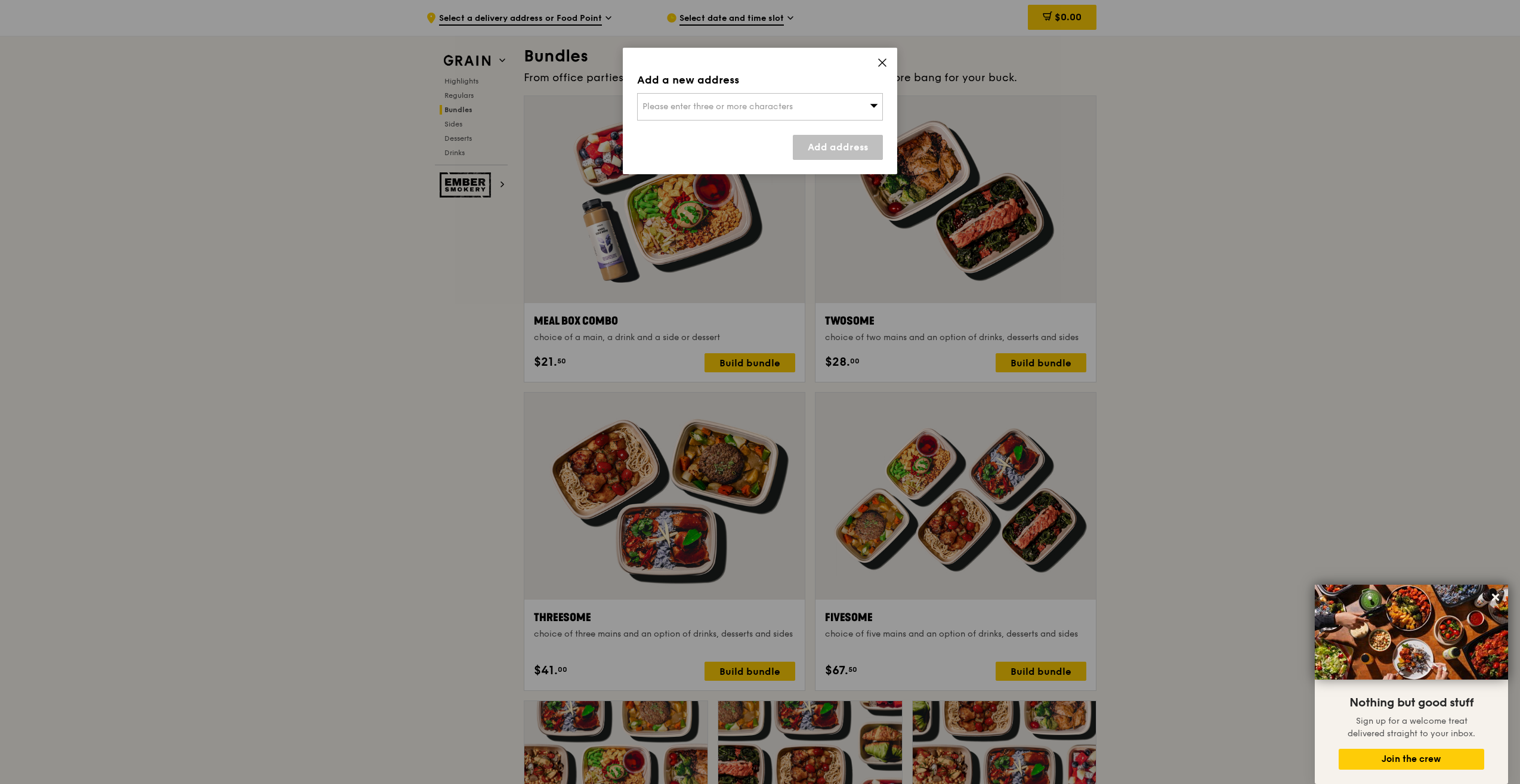
click at [810, 106] on div "Please enter three or more characters" at bounding box center [760, 107] width 246 height 28
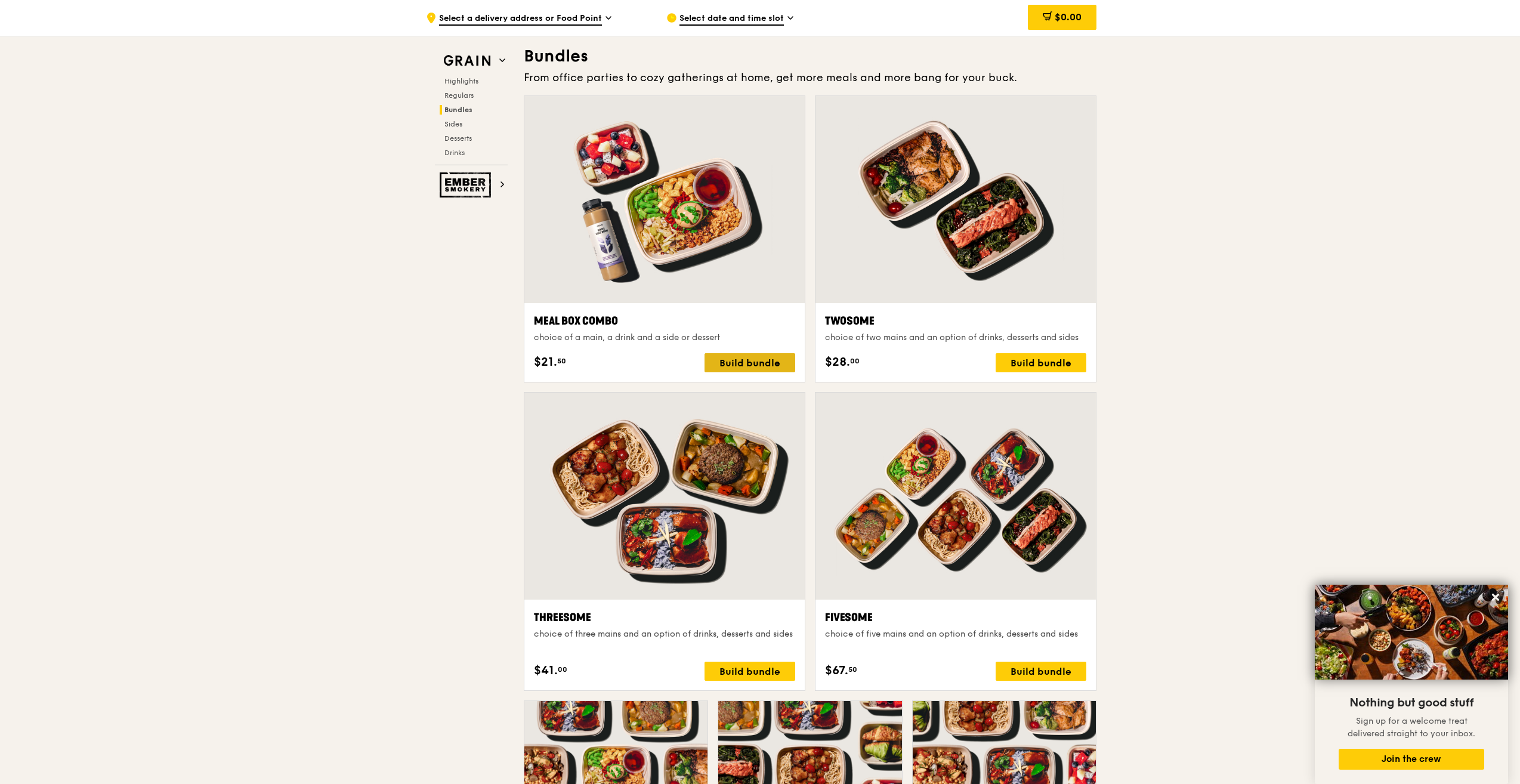
click at [721, 368] on div "Build bundle" at bounding box center [750, 362] width 91 height 19
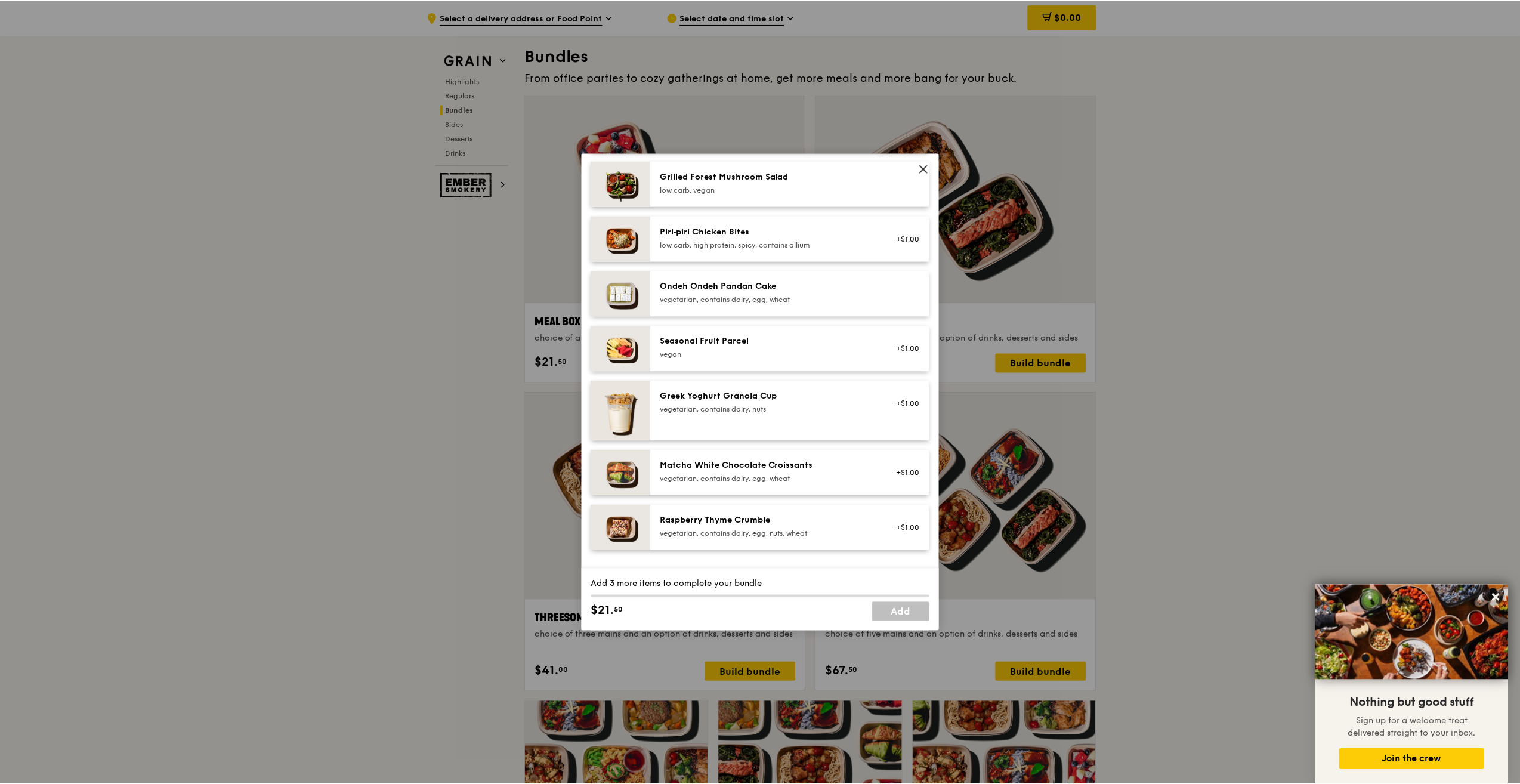
scroll to position [828, 0]
